Goal: Transaction & Acquisition: Purchase product/service

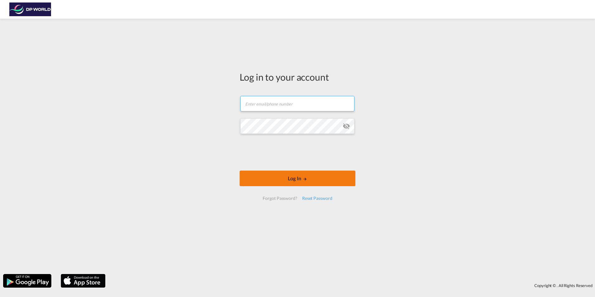
type input "[PERSON_NAME][EMAIL_ADDRESS][PERSON_NAME][DOMAIN_NAME]"
click at [289, 180] on button "Log In" at bounding box center [298, 179] width 116 height 16
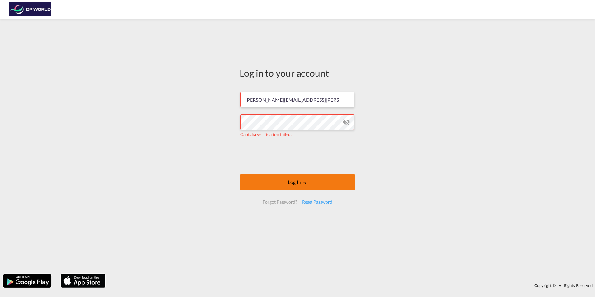
click at [294, 177] on button "Log In" at bounding box center [298, 182] width 116 height 16
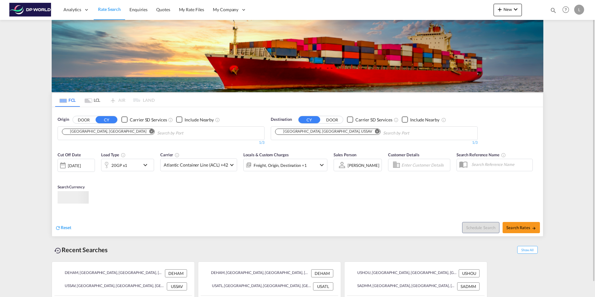
click at [145, 135] on div "Chips container. Use arrow keys to select chips." at bounding box center [149, 132] width 9 height 7
click at [149, 131] on md-icon "Remove" at bounding box center [151, 131] width 5 height 5
click at [93, 131] on input "Chips input." at bounding box center [91, 133] width 59 height 10
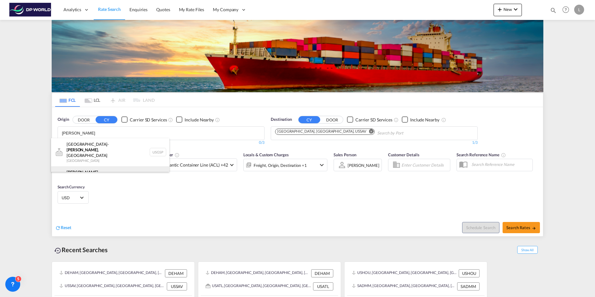
type input "[PERSON_NAME]"
click at [93, 166] on div "Greer , [GEOGRAPHIC_DATA] [GEOGRAPHIC_DATA] USGXX" at bounding box center [110, 177] width 118 height 22
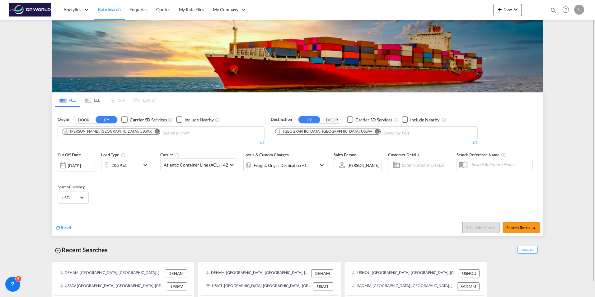
click at [375, 132] on md-icon "Remove" at bounding box center [377, 131] width 5 height 5
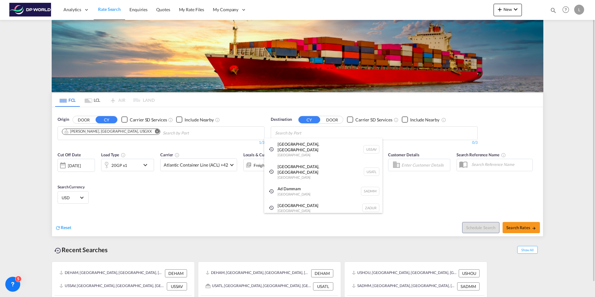
click at [300, 132] on body "Analytics Dashboard Rate Search Enquiries Quotes My Rate Files My Company" at bounding box center [297, 148] width 595 height 297
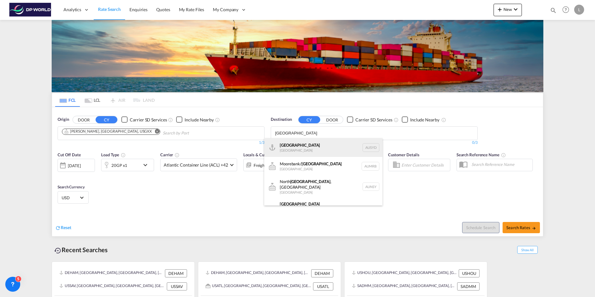
type input "[GEOGRAPHIC_DATA]"
click at [301, 144] on div "[GEOGRAPHIC_DATA] [GEOGRAPHIC_DATA] AUSYD" at bounding box center [323, 147] width 118 height 19
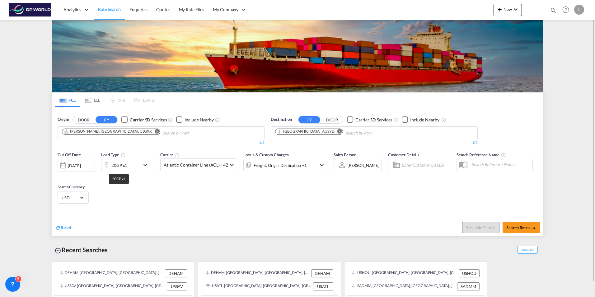
click at [122, 166] on div "20GP x1" at bounding box center [119, 165] width 16 height 9
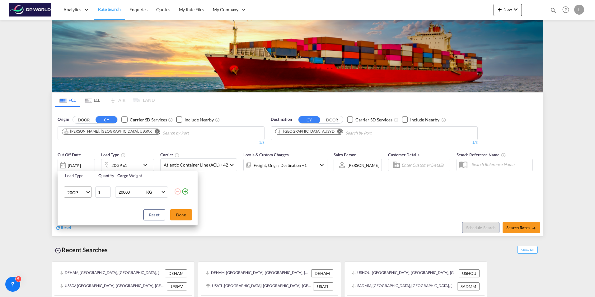
click at [81, 192] on span "20GP" at bounding box center [76, 193] width 18 height 6
click at [79, 207] on md-option "40GP" at bounding box center [83, 207] width 42 height 15
click at [188, 216] on button "Done" at bounding box center [181, 214] width 22 height 11
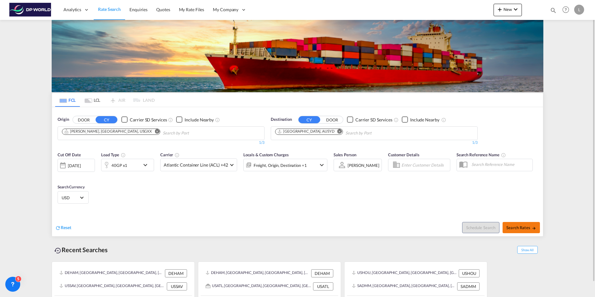
click at [526, 228] on span "Search Rates" at bounding box center [521, 227] width 30 height 5
type input "USGXX to AUSYD / [DATE]"
